Goal: Information Seeking & Learning: Learn about a topic

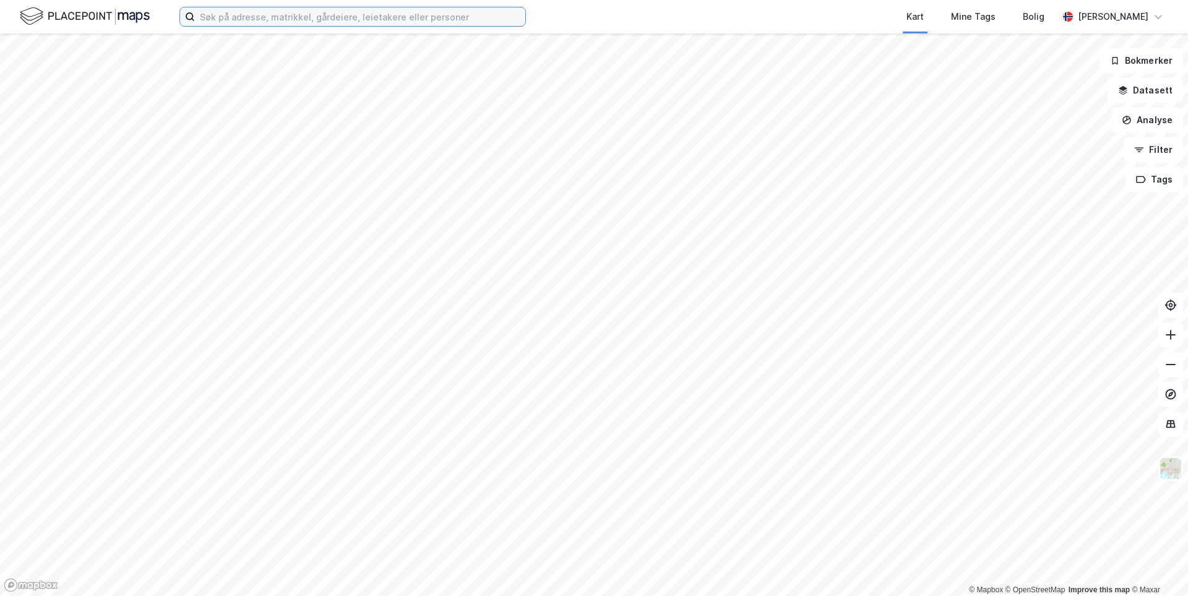
click at [222, 19] on input at bounding box center [360, 16] width 330 height 19
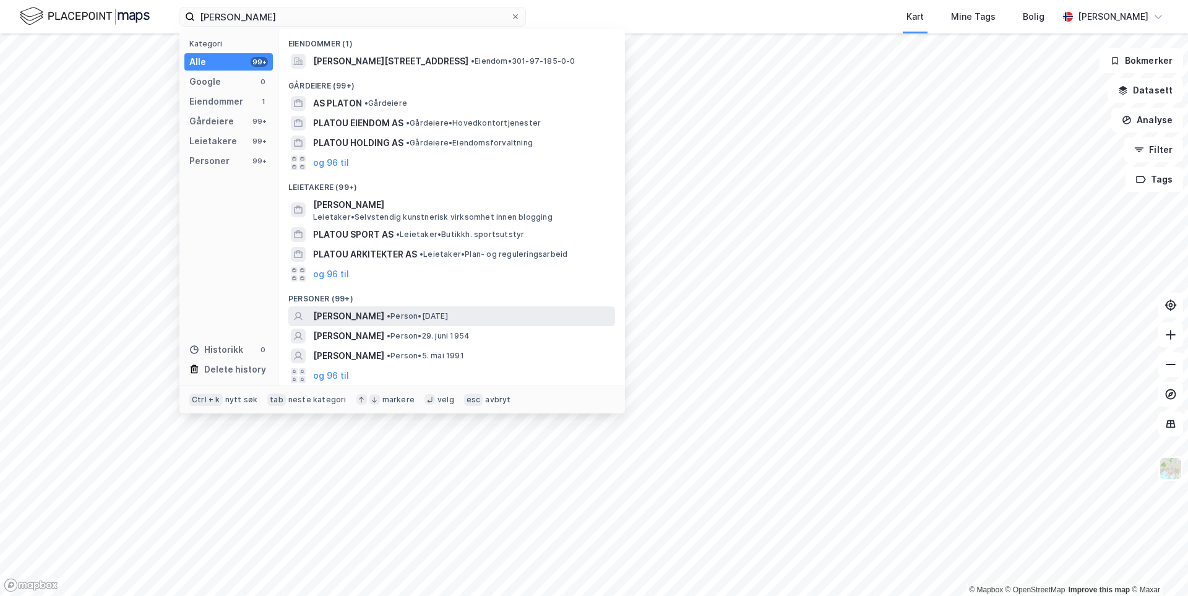
click at [393, 311] on span "• Person • [DATE]" at bounding box center [417, 316] width 61 height 10
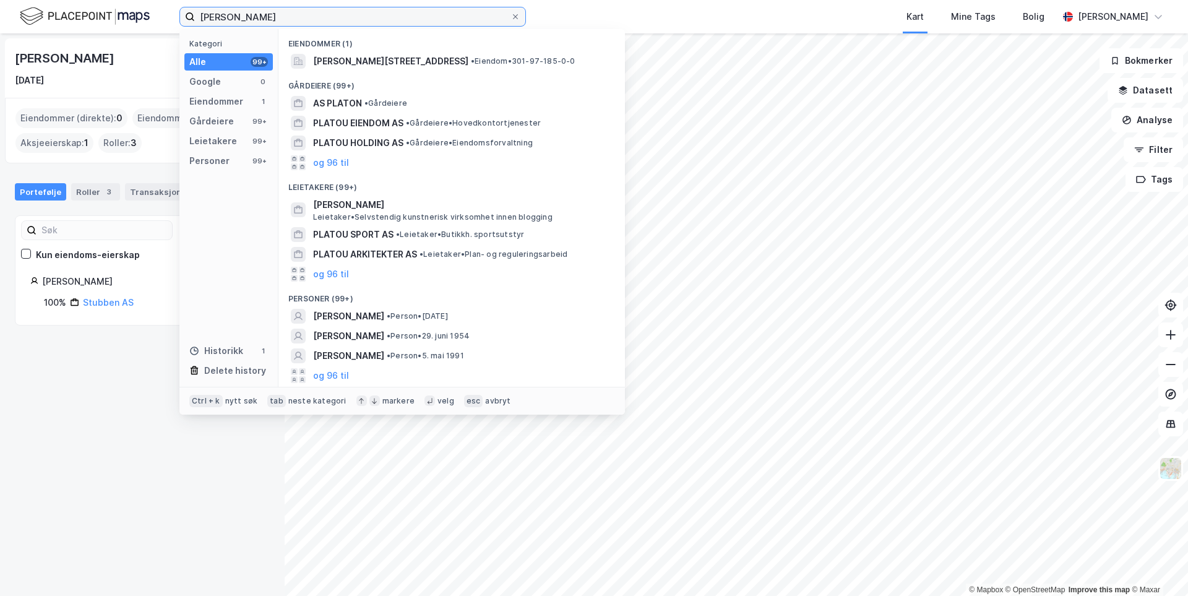
drag, startPoint x: 267, startPoint y: 19, endPoint x: 143, endPoint y: 17, distance: 124.3
click at [143, 17] on div "[PERSON_NAME] Kategori Alle 99+ Google 0 Eiendommer 1 Gårdeiere 99+ Leietakere …" at bounding box center [594, 16] width 1188 height 33
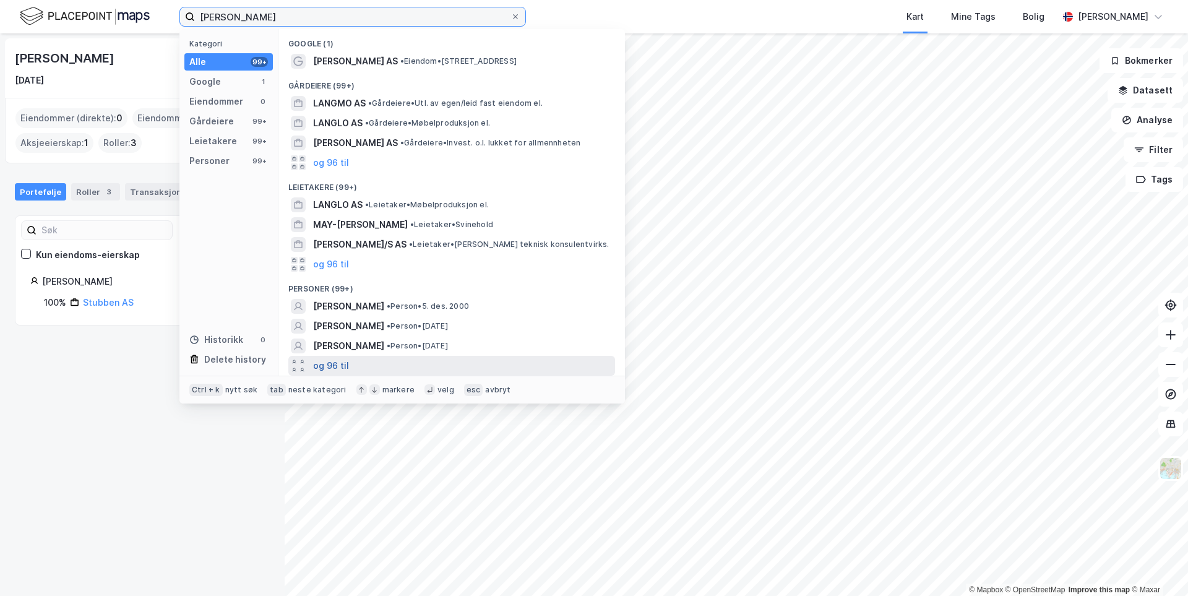
type input "[PERSON_NAME]"
click at [341, 360] on button "og 96 til" at bounding box center [331, 365] width 36 height 15
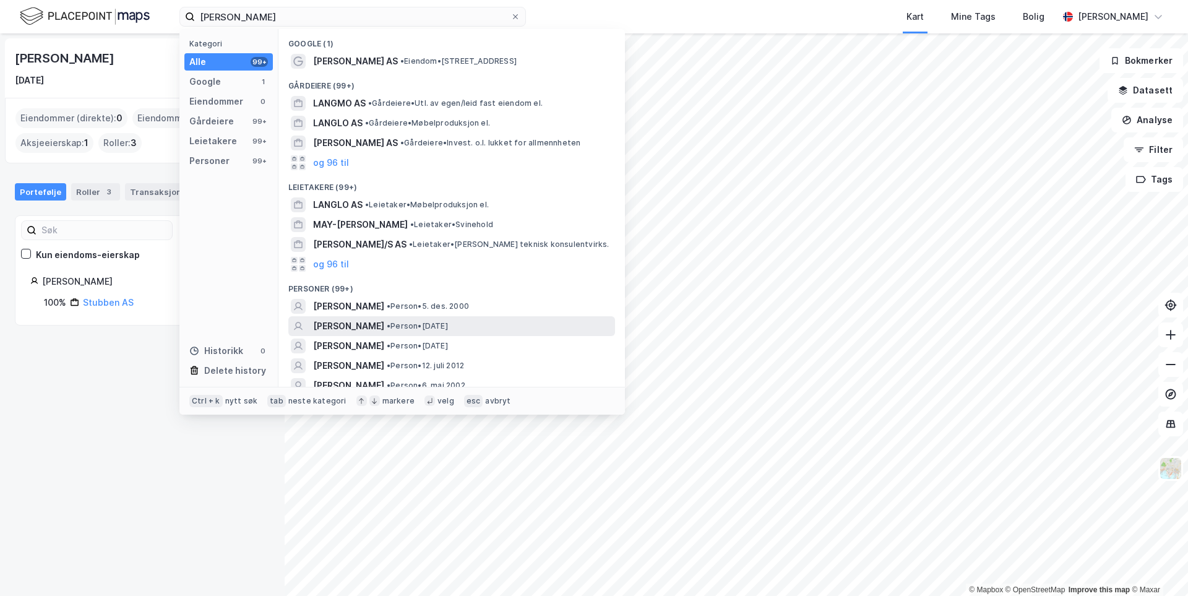
scroll to position [62, 0]
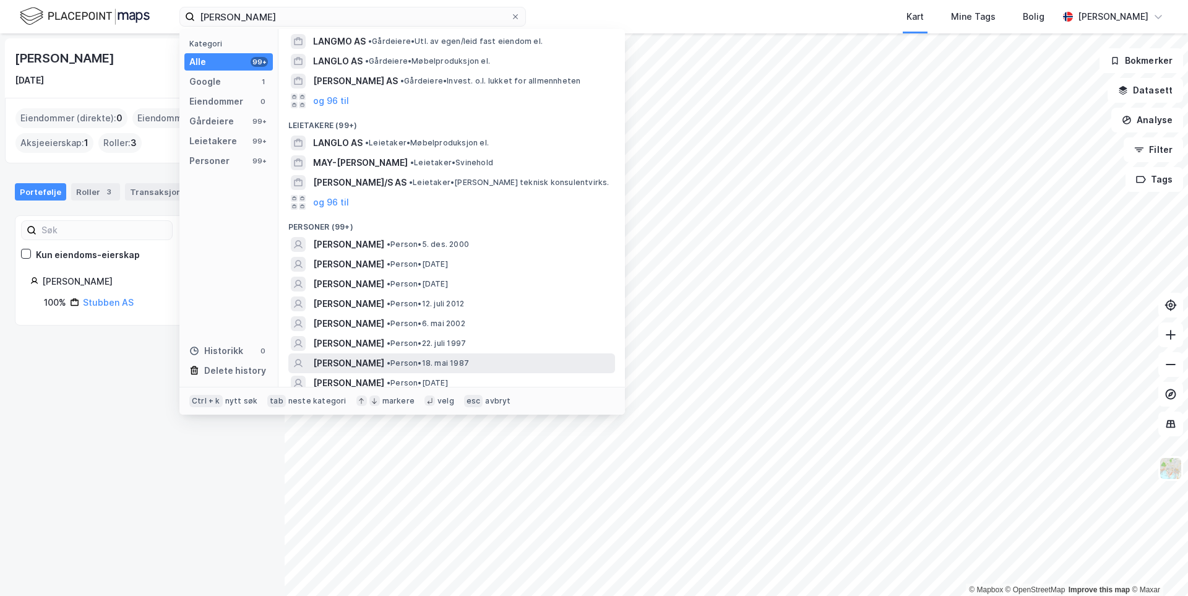
click at [469, 362] on span "• Person • [DATE]" at bounding box center [428, 363] width 82 height 10
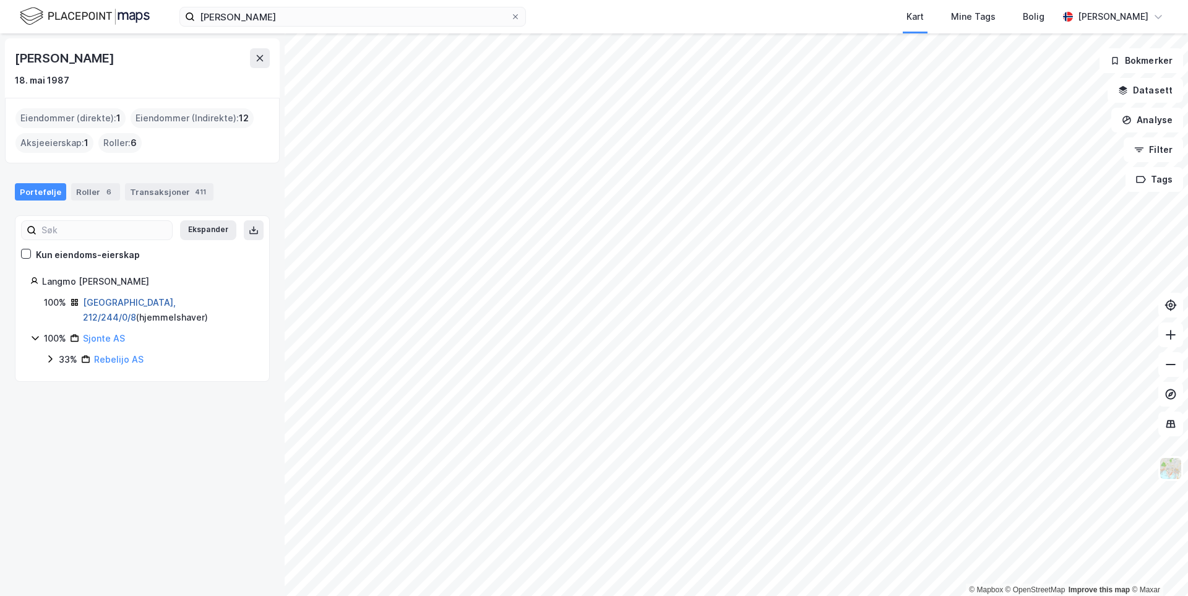
click at [105, 301] on link "[GEOGRAPHIC_DATA], 212/244/0/8" at bounding box center [129, 309] width 93 height 25
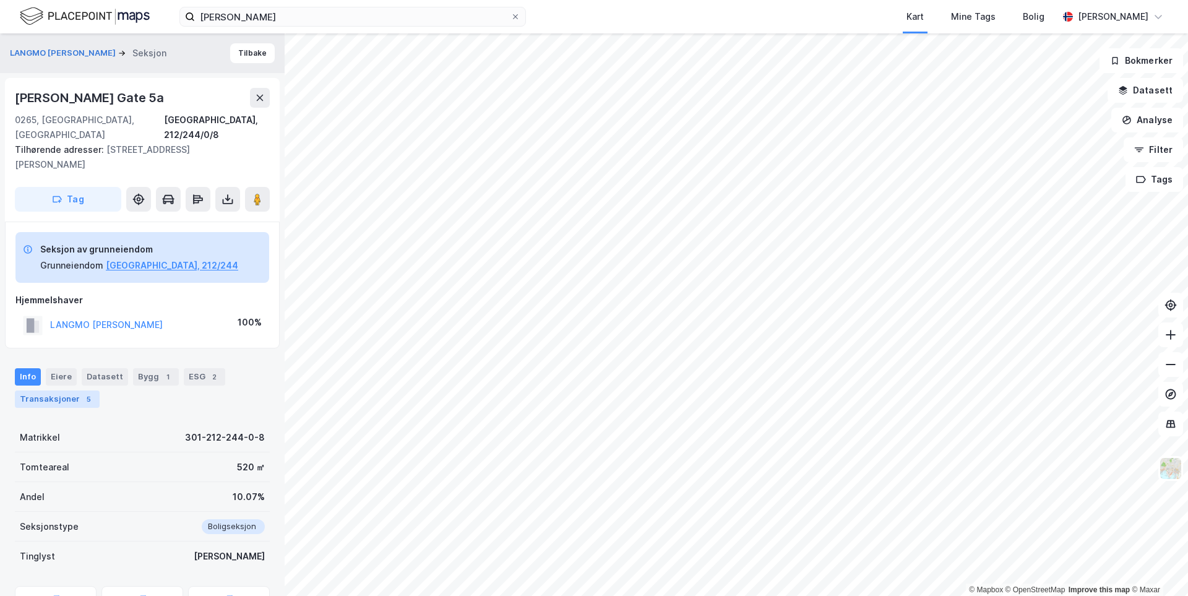
click at [66, 390] on div "Transaksjoner 5" at bounding box center [57, 398] width 85 height 17
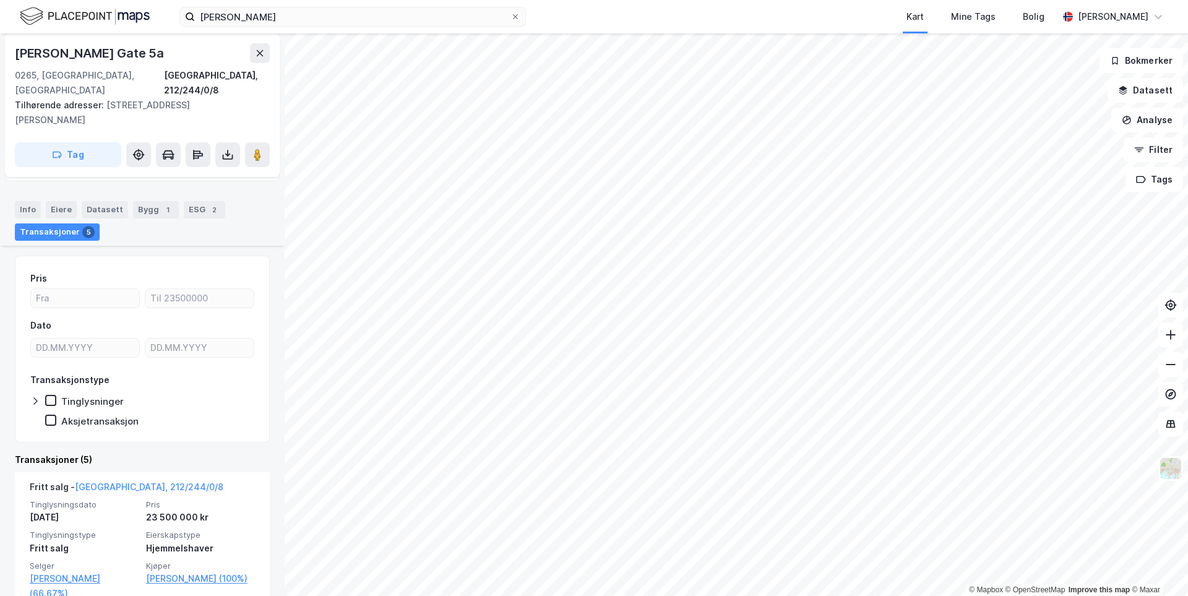
scroll to position [229, 0]
